Goal: Navigation & Orientation: Go to known website

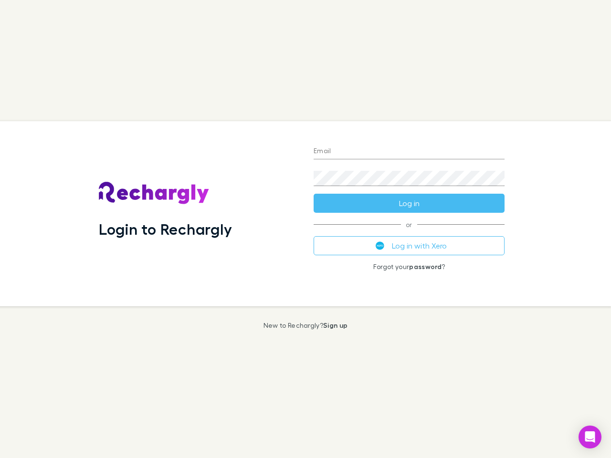
click at [305, 229] on div "Login to Rechargly" at bounding box center [198, 213] width 215 height 185
click at [409, 152] on input "Email" at bounding box center [408, 151] width 191 height 15
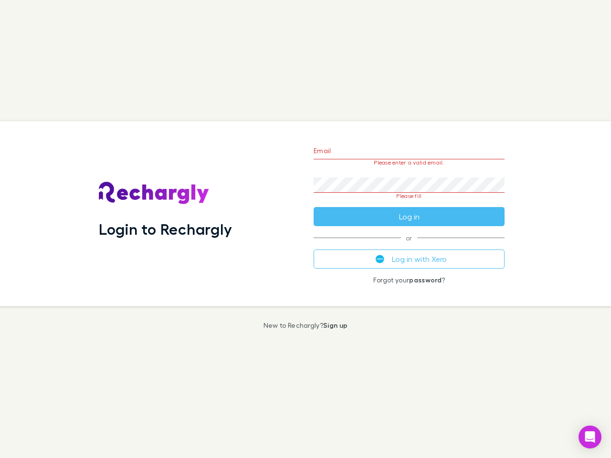
click at [409, 203] on form "Email Please enter a valid email. Password Please fill Log in" at bounding box center [408, 181] width 191 height 90
click at [409, 246] on div "Email Please enter a valid email. Password Please fill Log in or Log in with Xe…" at bounding box center [409, 213] width 206 height 185
click at [590, 437] on icon "Open Intercom Messenger" at bounding box center [590, 436] width 10 height 11
